Goal: Information Seeking & Learning: Understand process/instructions

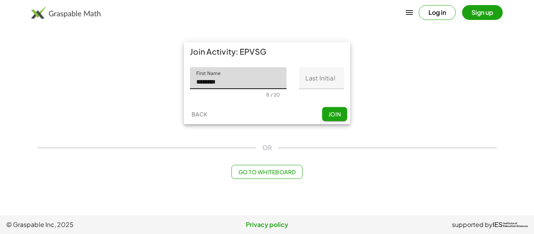
type input "********"
click at [321, 84] on input "Last Initial" at bounding box center [321, 78] width 45 height 22
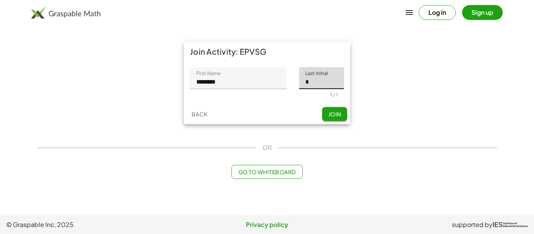
type input "*"
click at [330, 113] on span "Join" at bounding box center [334, 114] width 13 height 7
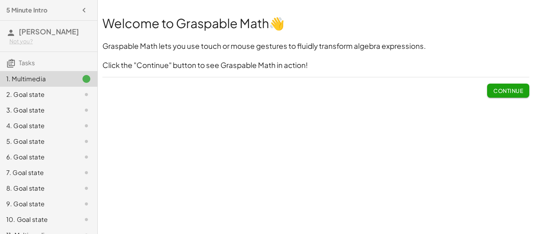
click at [504, 90] on span "Continue" at bounding box center [509, 90] width 30 height 7
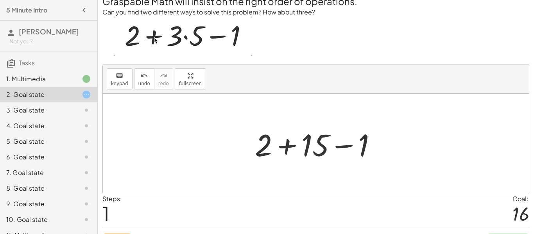
scroll to position [38, 0]
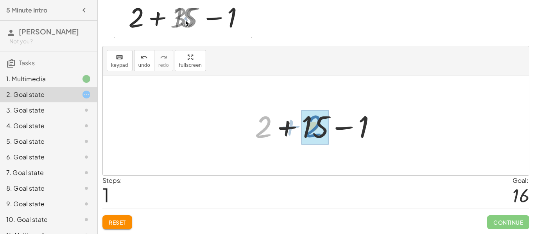
drag, startPoint x: 267, startPoint y: 131, endPoint x: 319, endPoint y: 130, distance: 51.6
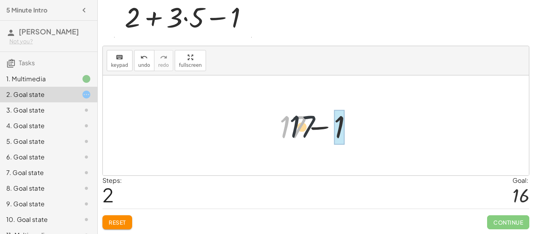
drag, startPoint x: 290, startPoint y: 131, endPoint x: 352, endPoint y: 126, distance: 62.8
click at [352, 126] on div at bounding box center [319, 126] width 87 height 40
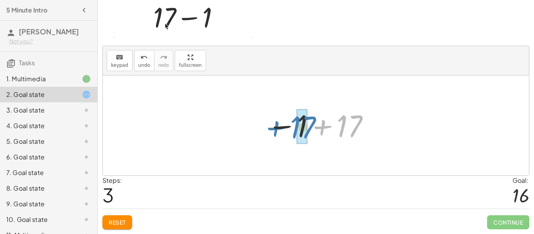
drag, startPoint x: 337, startPoint y: 130, endPoint x: 290, endPoint y: 131, distance: 46.9
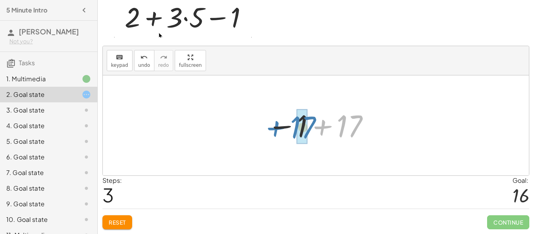
click at [290, 131] on div at bounding box center [319, 125] width 111 height 39
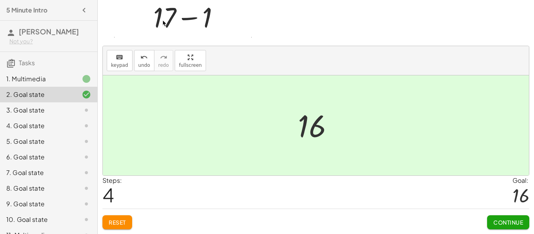
click at [511, 225] on span "Continue" at bounding box center [509, 222] width 30 height 7
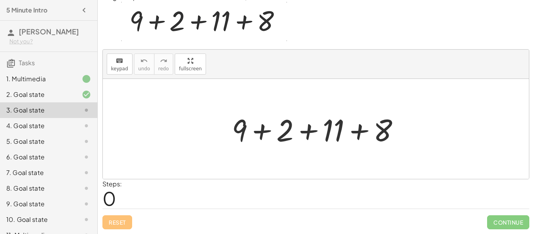
scroll to position [34, 0]
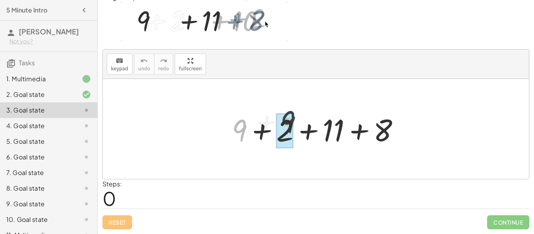
drag, startPoint x: 243, startPoint y: 134, endPoint x: 295, endPoint y: 127, distance: 52.9
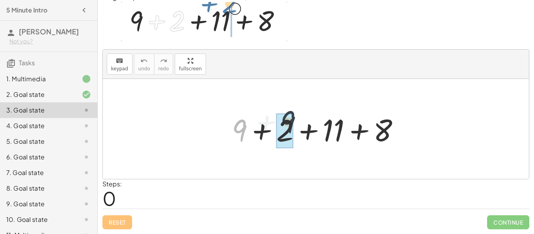
click at [295, 127] on div at bounding box center [319, 129] width 182 height 40
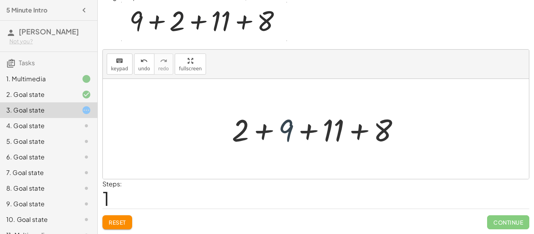
drag, startPoint x: 285, startPoint y: 131, endPoint x: 299, endPoint y: 133, distance: 14.3
click at [299, 133] on div at bounding box center [319, 129] width 182 height 40
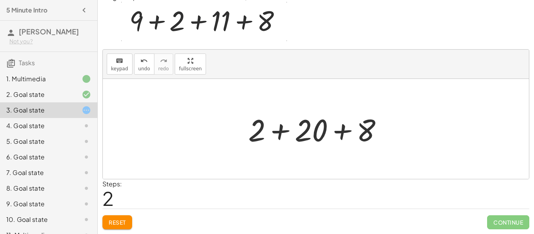
click at [316, 133] on div at bounding box center [318, 129] width 149 height 40
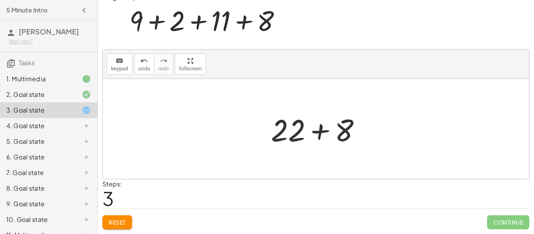
click at [283, 130] on div at bounding box center [319, 129] width 104 height 40
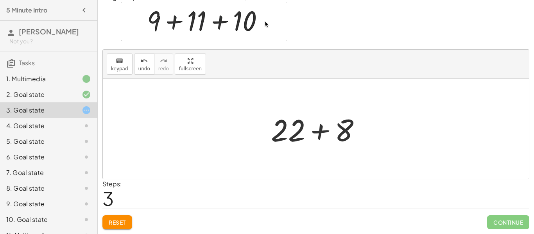
click at [285, 131] on div at bounding box center [319, 129] width 104 height 40
click at [342, 130] on div at bounding box center [319, 129] width 104 height 40
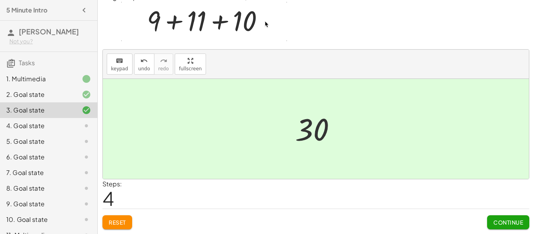
click at [507, 220] on span "Continue" at bounding box center [509, 222] width 30 height 7
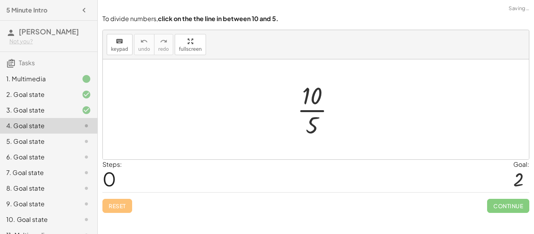
scroll to position [0, 0]
click at [307, 104] on div at bounding box center [319, 109] width 52 height 60
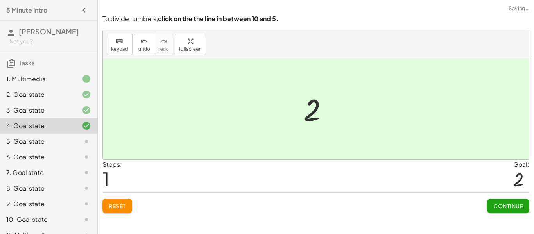
click at [495, 205] on span "Continue" at bounding box center [509, 206] width 30 height 7
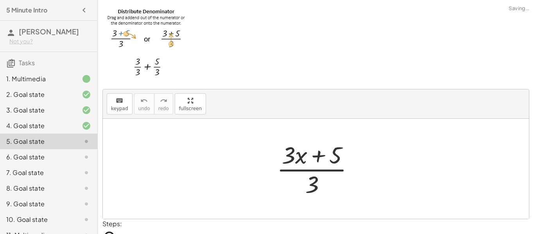
click at [304, 171] on div at bounding box center [319, 169] width 92 height 60
click at [311, 172] on div at bounding box center [319, 169] width 92 height 60
drag, startPoint x: 298, startPoint y: 159, endPoint x: 310, endPoint y: 188, distance: 31.7
click at [310, 188] on div at bounding box center [319, 169] width 92 height 60
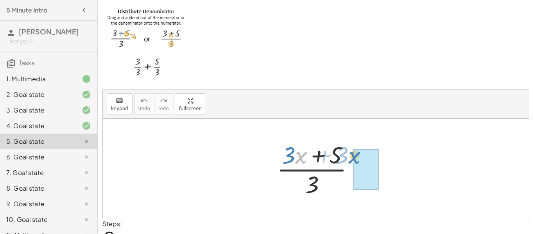
drag, startPoint x: 301, startPoint y: 156, endPoint x: 355, endPoint y: 156, distance: 54.4
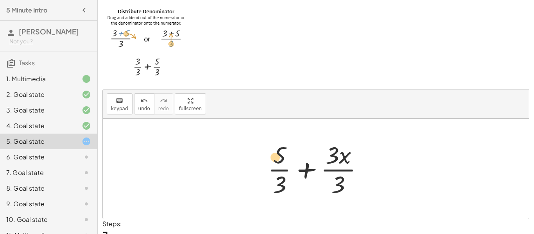
drag, startPoint x: 336, startPoint y: 181, endPoint x: 271, endPoint y: 153, distance: 70.9
click at [271, 153] on div at bounding box center [319, 169] width 110 height 60
click at [299, 169] on div at bounding box center [319, 169] width 110 height 60
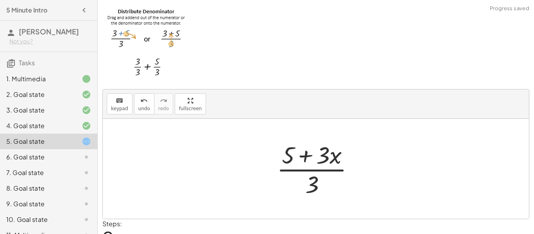
click at [307, 172] on div at bounding box center [319, 169] width 92 height 60
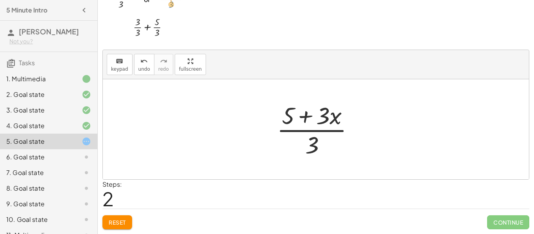
scroll to position [38, 0]
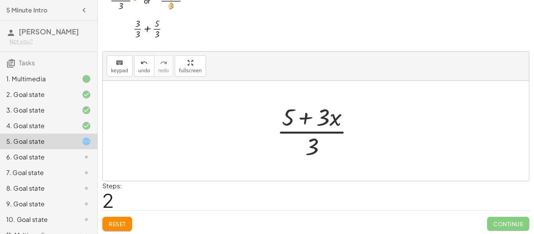
click at [119, 222] on span "Reset" at bounding box center [117, 224] width 17 height 7
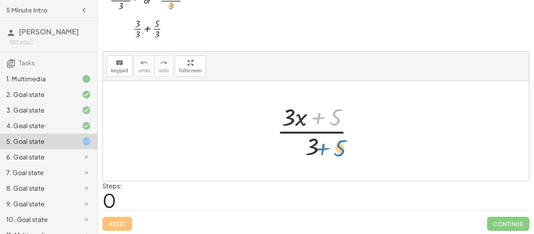
drag, startPoint x: 335, startPoint y: 119, endPoint x: 339, endPoint y: 151, distance: 31.6
click at [339, 151] on div at bounding box center [319, 131] width 92 height 60
drag, startPoint x: 312, startPoint y: 145, endPoint x: 331, endPoint y: 114, distance: 35.8
click at [331, 114] on div at bounding box center [319, 131] width 92 height 60
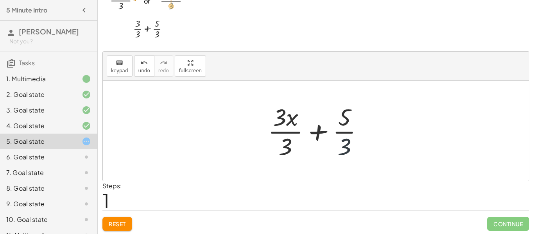
drag, startPoint x: 343, startPoint y: 145, endPoint x: 348, endPoint y: 113, distance: 31.7
click at [348, 113] on div at bounding box center [319, 131] width 110 height 60
click at [351, 129] on div at bounding box center [319, 131] width 110 height 60
click at [345, 132] on div at bounding box center [319, 131] width 110 height 60
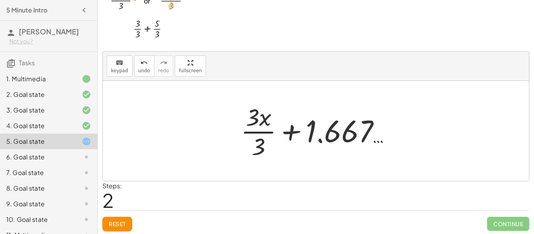
click at [268, 131] on div at bounding box center [319, 131] width 164 height 60
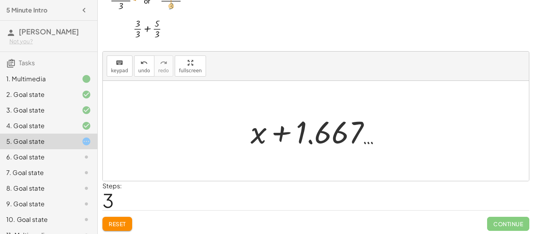
click at [288, 132] on div at bounding box center [319, 131] width 145 height 40
click at [287, 132] on div at bounding box center [319, 131] width 145 height 40
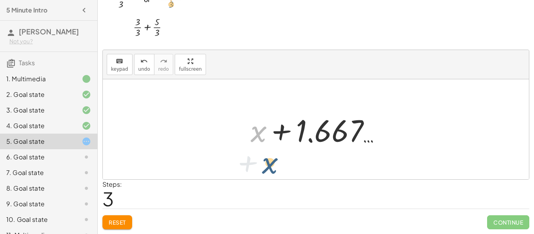
drag, startPoint x: 256, startPoint y: 132, endPoint x: 268, endPoint y: 167, distance: 37.2
drag, startPoint x: 260, startPoint y: 133, endPoint x: 343, endPoint y: 234, distance: 130.8
click at [145, 65] on icon "undo" at bounding box center [143, 61] width 7 height 9
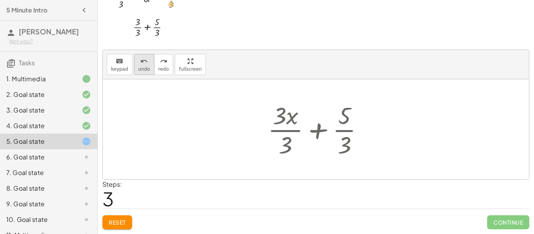
click at [136, 68] on button "undo undo" at bounding box center [144, 64] width 20 height 21
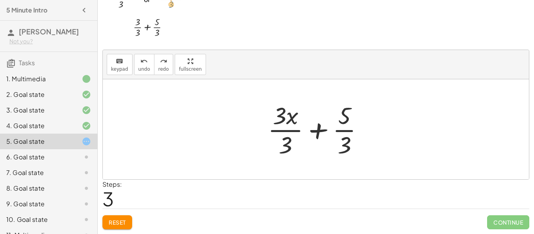
click at [345, 132] on div at bounding box center [319, 129] width 110 height 60
click at [348, 124] on div at bounding box center [319, 129] width 110 height 60
click at [291, 129] on div at bounding box center [319, 129] width 110 height 60
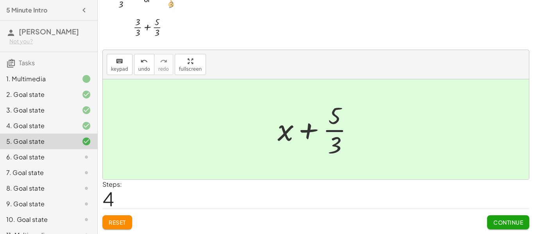
click at [506, 220] on span "Continue" at bounding box center [509, 222] width 30 height 7
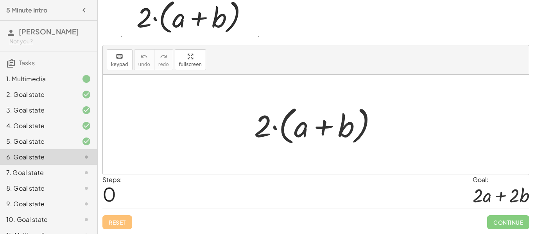
scroll to position [38, 0]
click at [274, 137] on div at bounding box center [318, 124] width 137 height 45
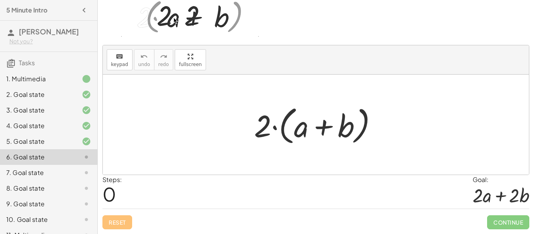
click at [291, 130] on div at bounding box center [318, 124] width 137 height 45
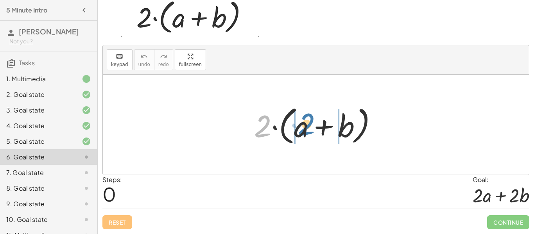
drag, startPoint x: 264, startPoint y: 130, endPoint x: 309, endPoint y: 128, distance: 45.0
click at [309, 128] on div at bounding box center [318, 124] width 137 height 45
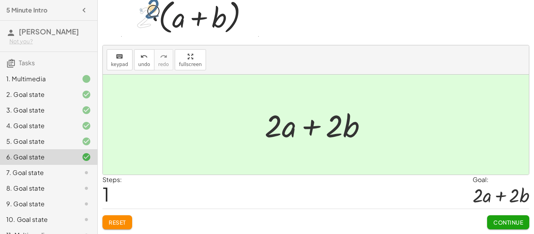
click at [495, 217] on button "Continue" at bounding box center [508, 222] width 42 height 14
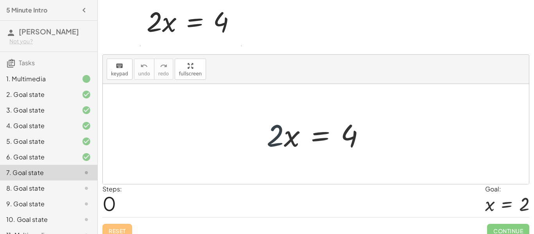
click at [281, 145] on div at bounding box center [319, 134] width 113 height 40
click at [346, 142] on div at bounding box center [319, 134] width 113 height 40
drag, startPoint x: 350, startPoint y: 138, endPoint x: 300, endPoint y: 160, distance: 53.6
click at [350, 140] on div at bounding box center [319, 134] width 113 height 40
drag, startPoint x: 291, startPoint y: 141, endPoint x: 268, endPoint y: 142, distance: 23.1
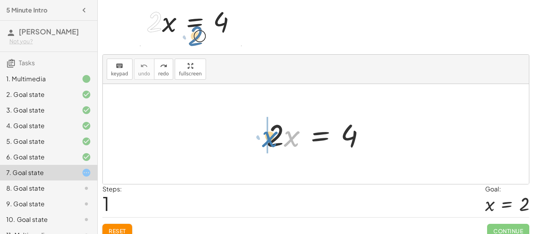
click at [268, 142] on div at bounding box center [319, 134] width 113 height 40
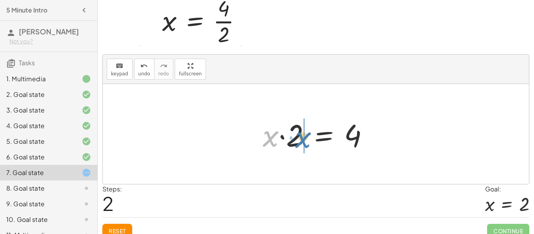
drag, startPoint x: 266, startPoint y: 142, endPoint x: 300, endPoint y: 142, distance: 34.4
click at [300, 142] on div at bounding box center [319, 134] width 120 height 40
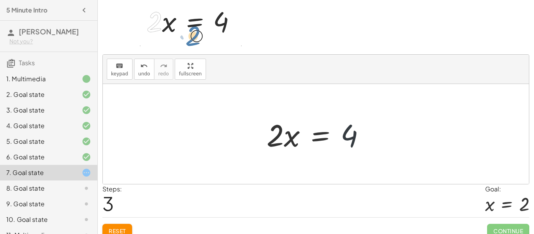
click at [346, 133] on div at bounding box center [319, 134] width 113 height 40
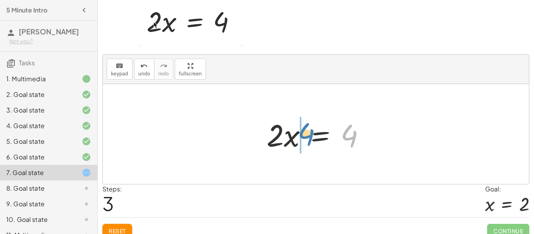
drag, startPoint x: 346, startPoint y: 133, endPoint x: 305, endPoint y: 131, distance: 41.5
click at [305, 131] on div at bounding box center [319, 134] width 113 height 40
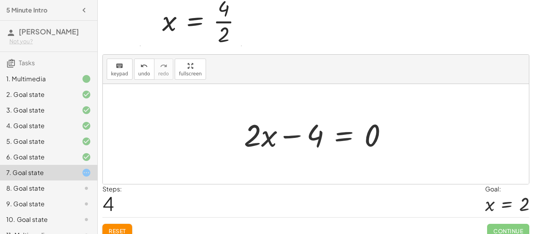
click at [309, 137] on div at bounding box center [319, 134] width 158 height 40
click at [293, 136] on div at bounding box center [319, 134] width 158 height 40
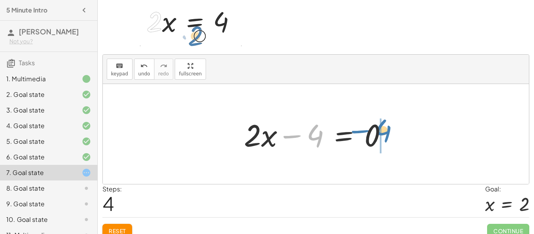
drag, startPoint x: 293, startPoint y: 136, endPoint x: 361, endPoint y: 131, distance: 68.2
click at [361, 131] on div at bounding box center [319, 134] width 158 height 40
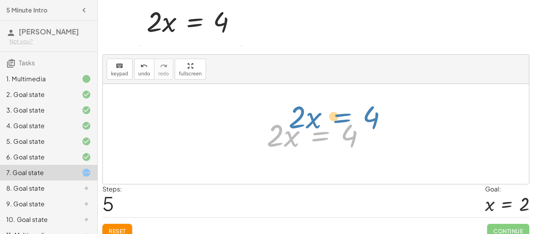
drag, startPoint x: 318, startPoint y: 135, endPoint x: 340, endPoint y: 117, distance: 28.5
click at [340, 117] on div at bounding box center [319, 134] width 113 height 40
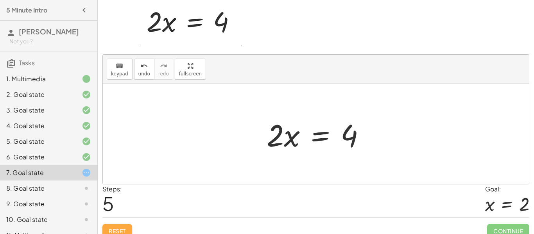
click at [122, 225] on button "Reset" at bounding box center [117, 231] width 30 height 14
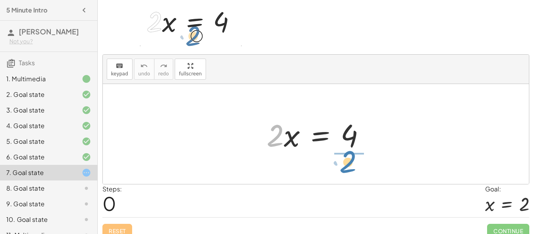
drag, startPoint x: 277, startPoint y: 136, endPoint x: 350, endPoint y: 162, distance: 77.5
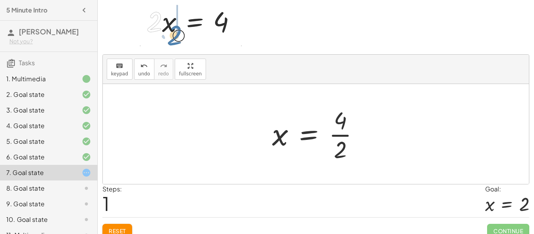
click at [344, 140] on div at bounding box center [318, 134] width 101 height 60
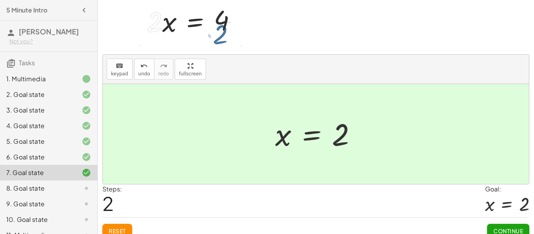
click at [491, 225] on button "Continue" at bounding box center [508, 231] width 42 height 14
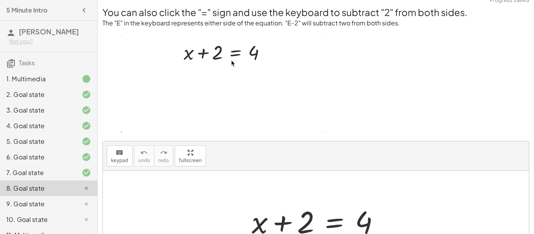
scroll to position [5, 0]
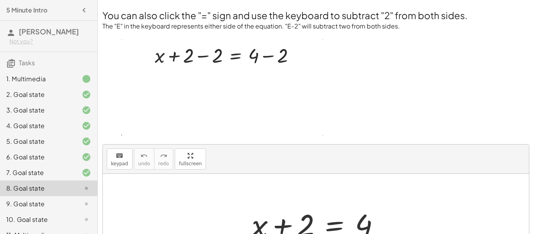
click at [265, 169] on div "keyboard keypad undo [PERSON_NAME] redo fullscreen" at bounding box center [316, 159] width 426 height 29
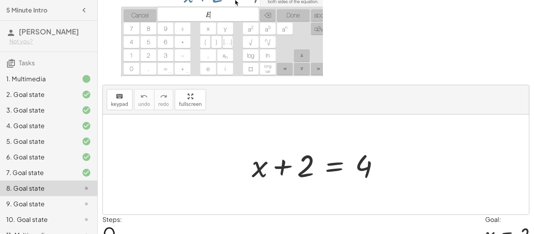
scroll to position [69, 0]
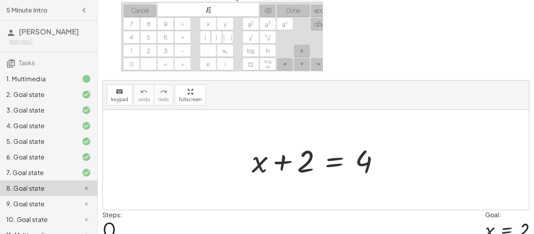
click at [302, 167] on div at bounding box center [319, 160] width 142 height 40
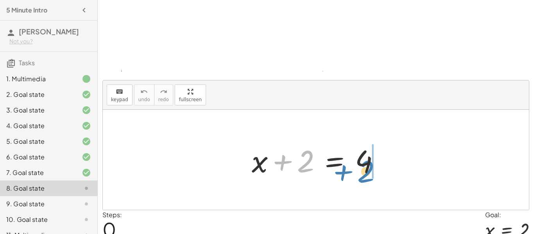
drag, startPoint x: 300, startPoint y: 167, endPoint x: 361, endPoint y: 177, distance: 61.1
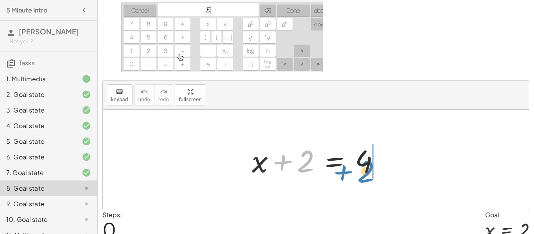
click at [361, 177] on div at bounding box center [319, 160] width 142 height 40
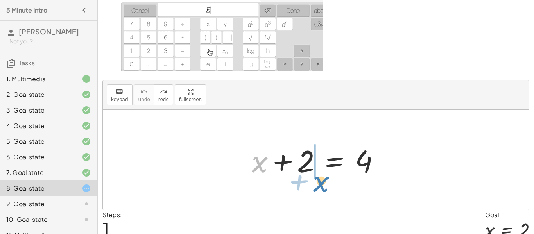
drag, startPoint x: 263, startPoint y: 167, endPoint x: 324, endPoint y: 187, distance: 64.4
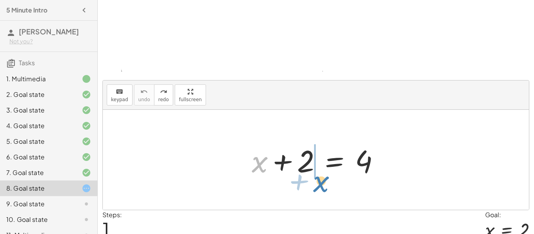
click at [324, 187] on div "+ x + x + 2 = 4" at bounding box center [316, 160] width 426 height 100
click at [280, 156] on div at bounding box center [319, 160] width 142 height 40
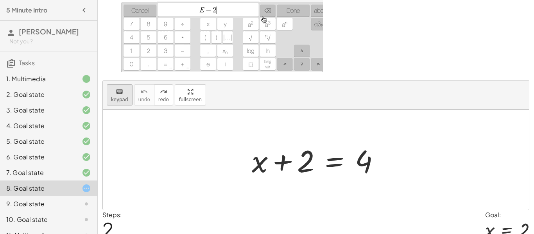
click at [114, 97] on span "keypad" at bounding box center [119, 99] width 17 height 5
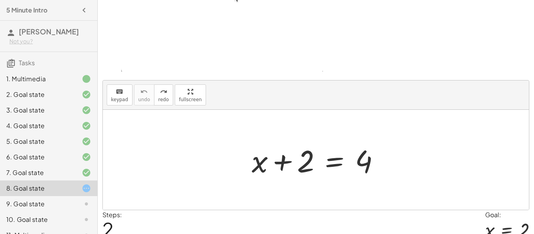
drag, startPoint x: 120, startPoint y: 97, endPoint x: 162, endPoint y: 126, distance: 50.9
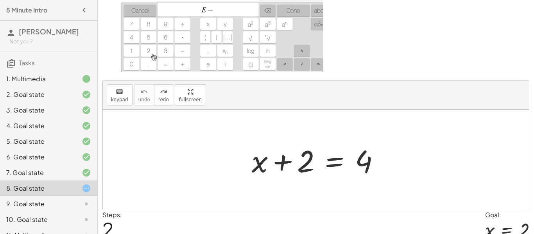
click at [162, 126] on div "keyboard keypad undo undo redo redo fullscreen + x + 2 = 4 ×" at bounding box center [316, 145] width 426 height 129
click at [125, 95] on div "keyboard" at bounding box center [119, 91] width 17 height 9
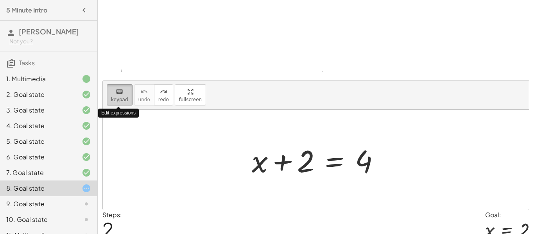
click at [125, 95] on div "keyboard" at bounding box center [119, 91] width 17 height 9
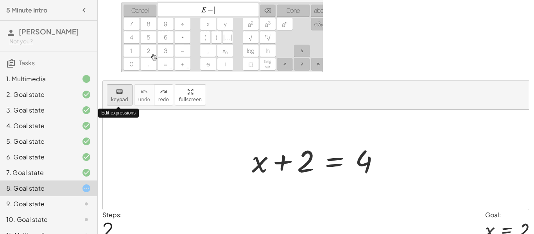
click at [125, 95] on div "keyboard" at bounding box center [119, 91] width 17 height 9
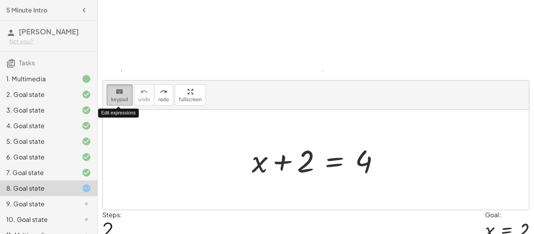
scroll to position [103, 0]
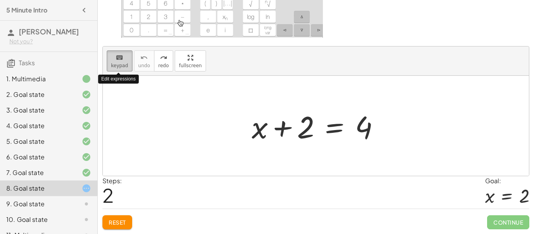
click at [125, 95] on div at bounding box center [316, 126] width 426 height 100
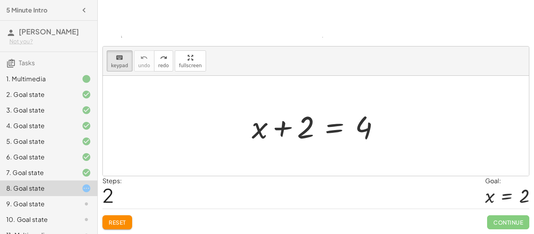
click at [127, 220] on button "Reset" at bounding box center [117, 222] width 30 height 14
click at [129, 61] on button "keyboard keypad" at bounding box center [120, 60] width 26 height 21
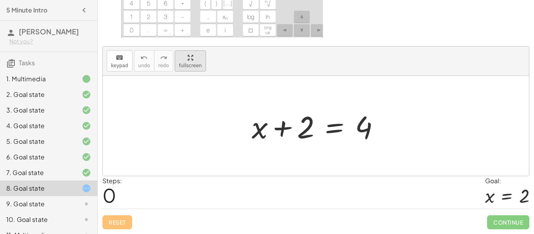
click at [0, 0] on div "You can also click the "=" sign and use the keyboard to subtract "2" from both …" at bounding box center [0, 0] width 0 height 0
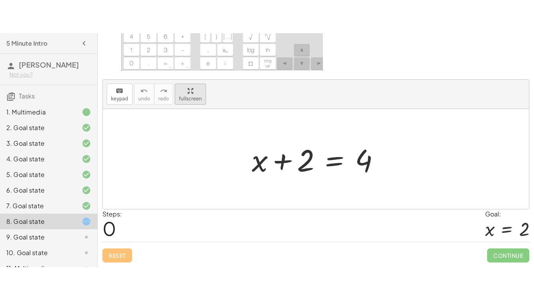
scroll to position [0, 0]
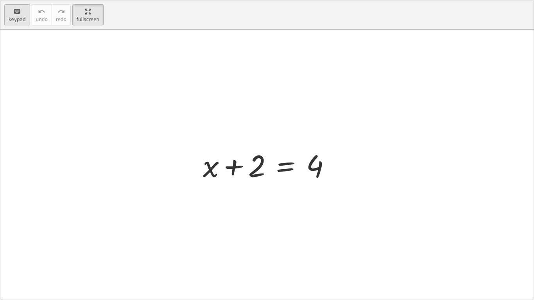
click at [6, 17] on button "keyboard keypad" at bounding box center [17, 14] width 26 height 21
click at [247, 170] on div at bounding box center [270, 165] width 142 height 40
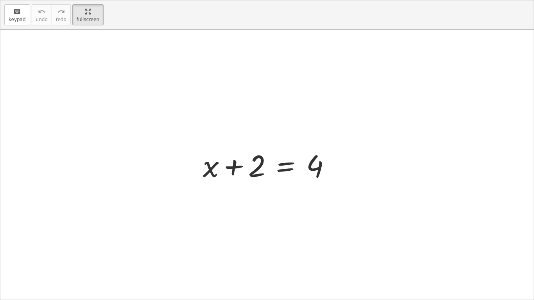
click at [247, 170] on div at bounding box center [270, 165] width 142 height 40
click at [24, 12] on button "keyboard keypad" at bounding box center [17, 14] width 26 height 21
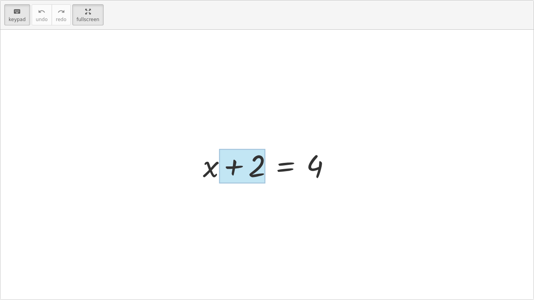
click at [249, 174] on div at bounding box center [242, 166] width 47 height 35
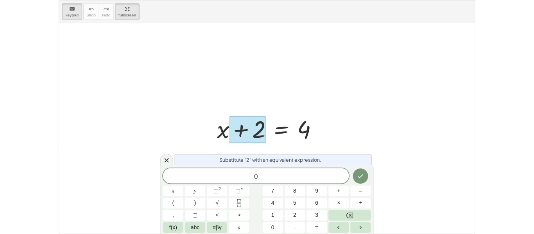
scroll to position [2, 0]
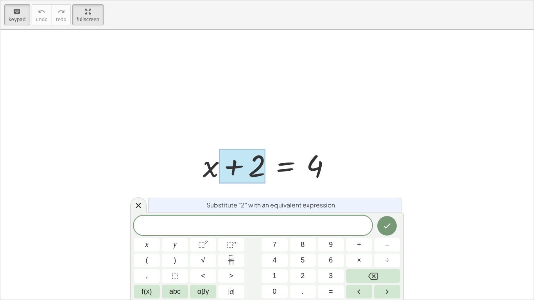
click at [307, 159] on div at bounding box center [270, 165] width 142 height 40
click at [12, 21] on span "keypad" at bounding box center [17, 19] width 17 height 5
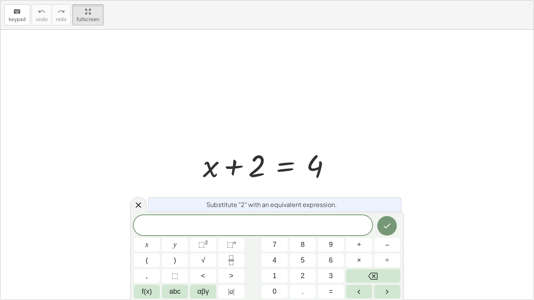
click at [312, 161] on div at bounding box center [270, 165] width 142 height 40
click at [211, 222] on span "​" at bounding box center [253, 226] width 239 height 11
click at [28, 16] on button "keyboard keypad" at bounding box center [17, 14] width 26 height 21
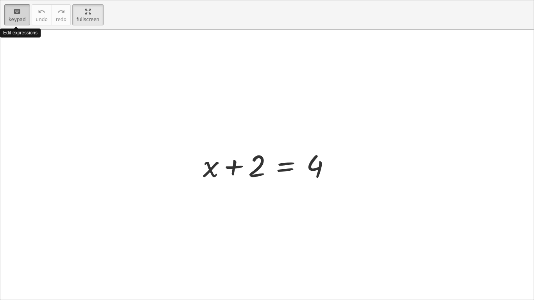
click at [28, 16] on button "keyboard keypad" at bounding box center [17, 14] width 26 height 21
click at [28, 17] on button "keyboard keypad" at bounding box center [17, 14] width 26 height 21
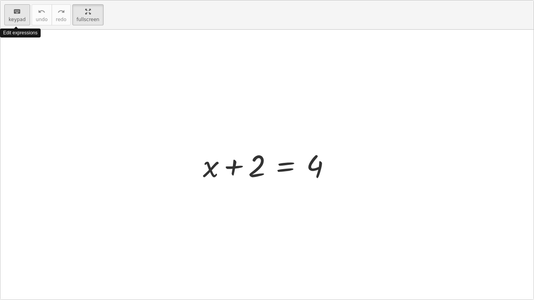
click at [28, 17] on button "keyboard keypad" at bounding box center [17, 14] width 26 height 21
click at [13, 17] on span "keypad" at bounding box center [17, 19] width 17 height 5
